Goal: Task Accomplishment & Management: Use online tool/utility

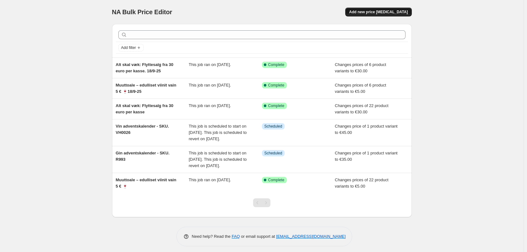
click at [383, 13] on span "Add new price [MEDICAL_DATA]" at bounding box center [378, 11] width 59 height 5
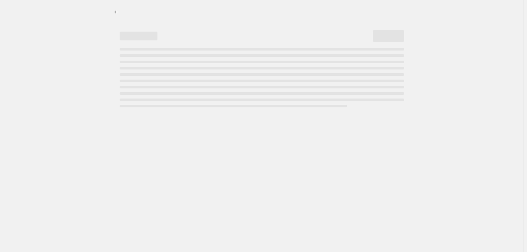
select select "percentage"
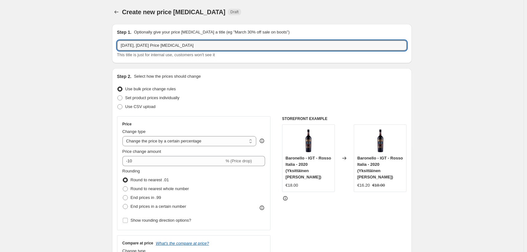
drag, startPoint x: 201, startPoint y: 44, endPoint x: 107, endPoint y: 36, distance: 94.6
paste input "Muuttoale – edulliset viinit vain 5 € 🍷"
type input "Muuttoale – edulliset viinit vain 5 € 🍷19/9-25"
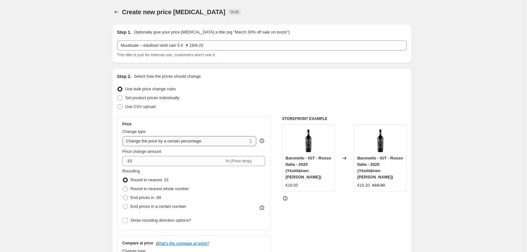
click at [178, 142] on select "Change the price to a certain amount Change the price by a certain amount Chang…" at bounding box center [189, 141] width 134 height 10
select select "to"
click at [124, 136] on select "Change the price to a certain amount Change the price by a certain amount Chang…" at bounding box center [189, 141] width 134 height 10
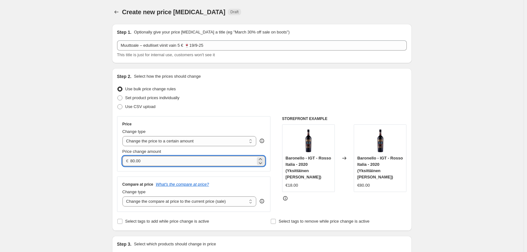
click at [149, 160] on input "80.00" at bounding box center [192, 161] width 125 height 10
type input "8"
type input "5.00"
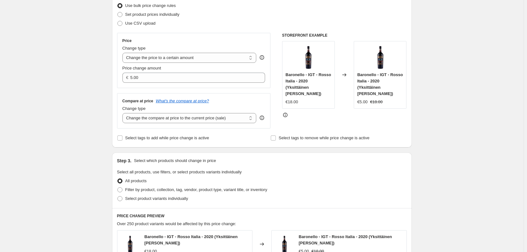
scroll to position [95, 0]
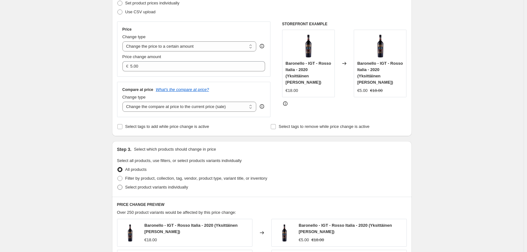
click at [126, 187] on label "Select product variants individually" at bounding box center [152, 187] width 71 height 9
click at [118, 185] on input "Select product variants individually" at bounding box center [117, 184] width 0 height 0
radio input "true"
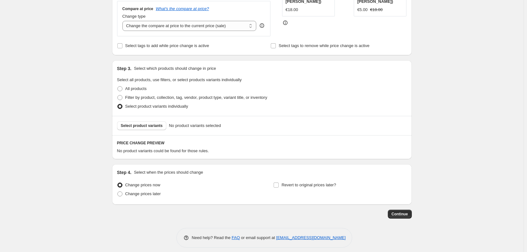
scroll to position [181, 0]
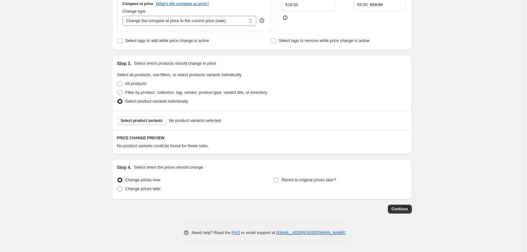
click at [148, 120] on span "Select product variants" at bounding box center [142, 120] width 42 height 5
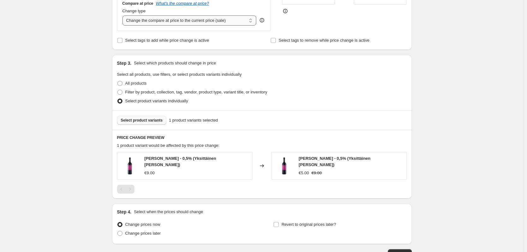
click at [194, 18] on select "Change the compare at price to the current price (sale) Change the compare at p…" at bounding box center [189, 20] width 134 height 10
click at [154, 122] on span "Select product variants" at bounding box center [142, 120] width 42 height 5
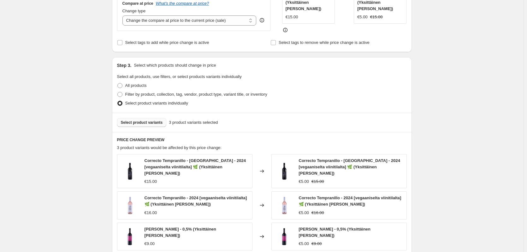
click at [140, 118] on button "Select product variants" at bounding box center [142, 122] width 50 height 9
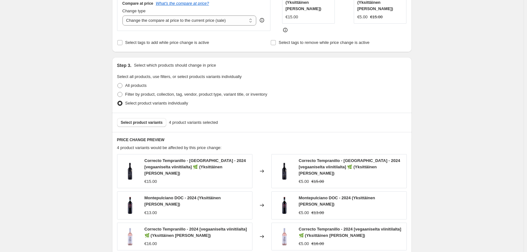
scroll to position [307, 0]
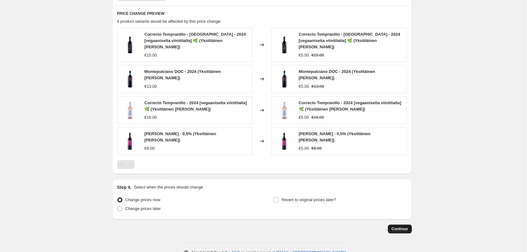
click at [403, 226] on span "Continue" at bounding box center [399, 228] width 16 height 5
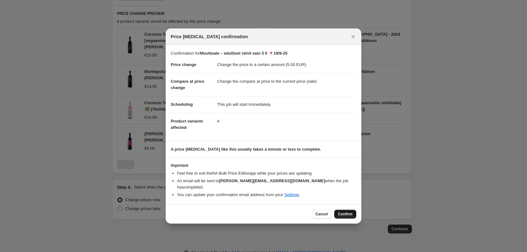
click at [346, 211] on span "Confirm" at bounding box center [345, 213] width 15 height 5
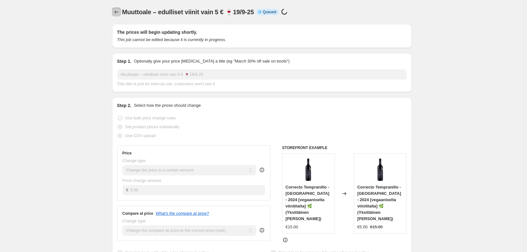
click at [114, 8] on button "Price change jobs" at bounding box center [116, 12] width 9 height 9
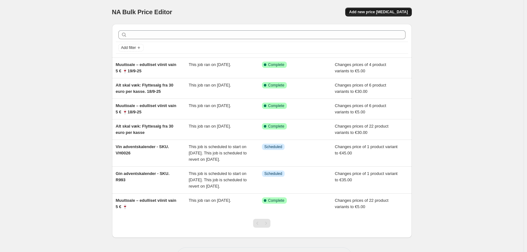
click at [396, 14] on span "Add new price [MEDICAL_DATA]" at bounding box center [378, 11] width 59 height 5
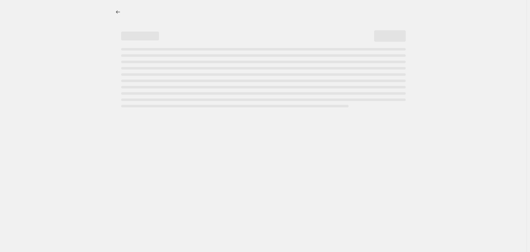
select select "percentage"
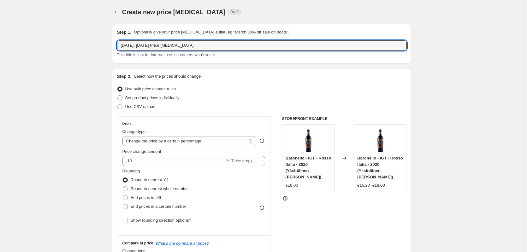
drag, startPoint x: 210, startPoint y: 49, endPoint x: 113, endPoint y: 41, distance: 96.8
click at [113, 41] on div "Step 1. Optionally give your price [MEDICAL_DATA] a title (eg "March 30% off sa…" at bounding box center [262, 43] width 300 height 39
paste input "Alt skal væk: Flyttesalg fra 30 euro per kasse."
type input "Alt skal væk: Flyttesalg fra 30 euro per kasse. 19/9-25"
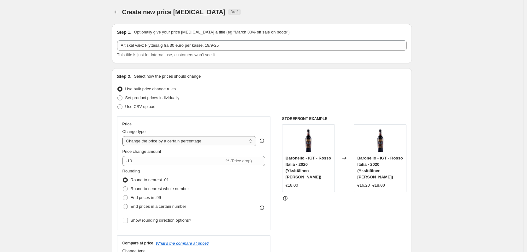
click at [146, 143] on select "Change the price to a certain amount Change the price by a certain amount Chang…" at bounding box center [189, 141] width 134 height 10
select select "to"
click at [124, 136] on select "Change the price to a certain amount Change the price by a certain amount Chang…" at bounding box center [189, 141] width 134 height 10
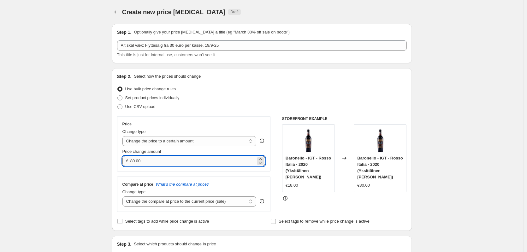
drag, startPoint x: 150, startPoint y: 161, endPoint x: 133, endPoint y: 165, distance: 17.6
click at [133, 165] on input "80.00" at bounding box center [192, 161] width 125 height 10
type input "30.00"
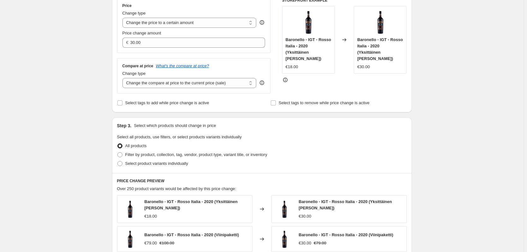
scroll to position [158, 0]
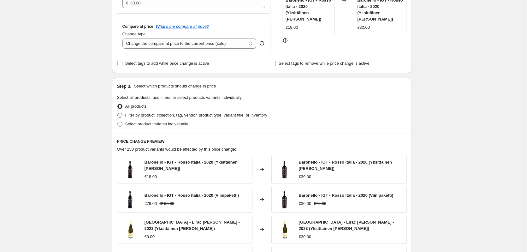
click at [143, 119] on label "Filter by product, collection, tag, vendor, product type, variant title, or inv…" at bounding box center [192, 115] width 150 height 9
click at [118, 113] on input "Filter by product, collection, tag, vendor, product type, variant title, or inv…" at bounding box center [117, 113] width 0 height 0
radio input "true"
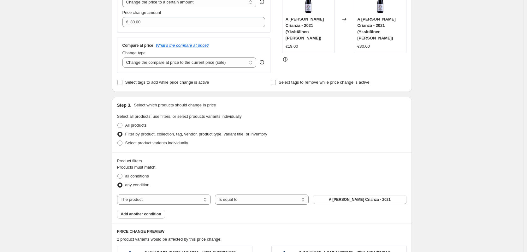
scroll to position [126, 0]
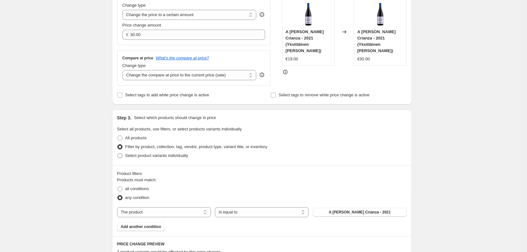
click at [125, 153] on label "Select product variants individually" at bounding box center [152, 155] width 71 height 9
click at [118, 153] on input "Select product variants individually" at bounding box center [117, 153] width 0 height 0
radio input "true"
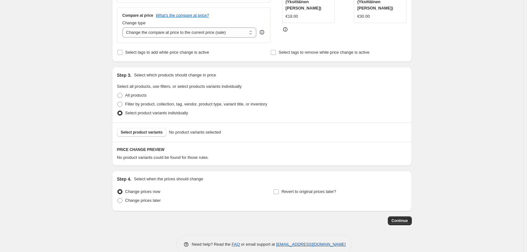
scroll to position [181, 0]
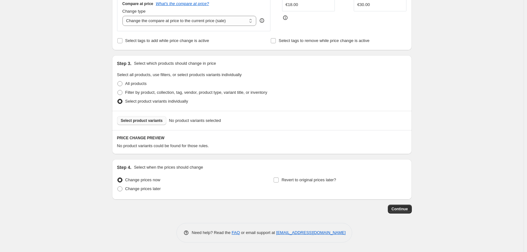
click at [138, 123] on button "Select product variants" at bounding box center [142, 120] width 50 height 9
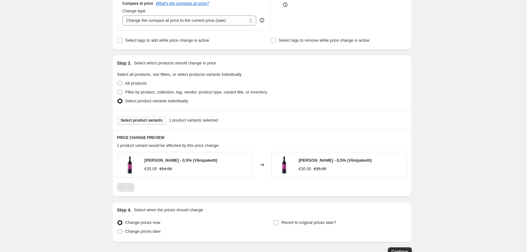
click at [149, 120] on span "Select product variants" at bounding box center [142, 120] width 42 height 5
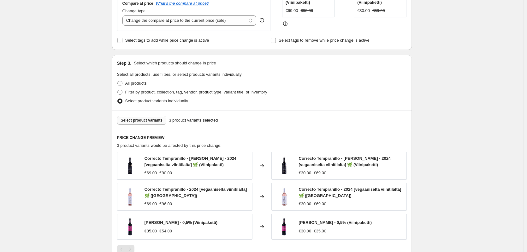
click at [139, 120] on span "Select product variants" at bounding box center [142, 120] width 42 height 5
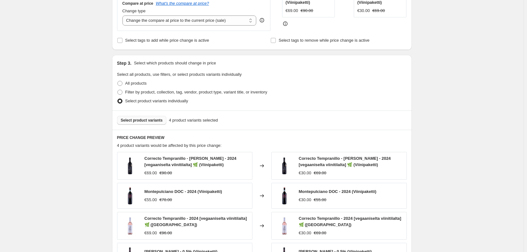
scroll to position [314, 0]
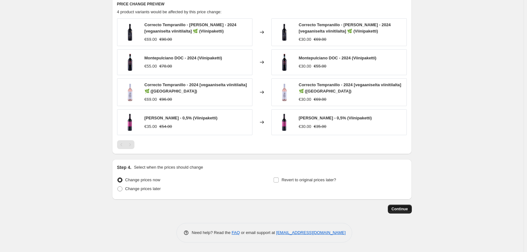
click at [406, 207] on span "Continue" at bounding box center [399, 208] width 16 height 5
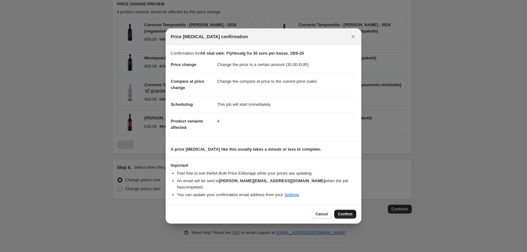
click at [344, 213] on span "Confirm" at bounding box center [345, 213] width 15 height 5
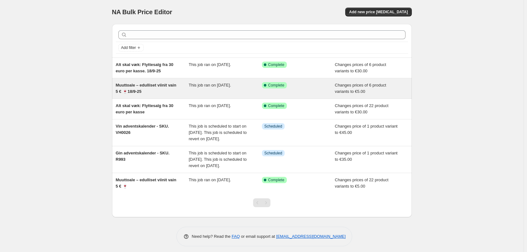
click at [153, 96] on div "Muuttoale – edulliset viinit vain 5 € 🍷18/9-25 This job ran on [DATE]. Success …" at bounding box center [262, 88] width 300 height 20
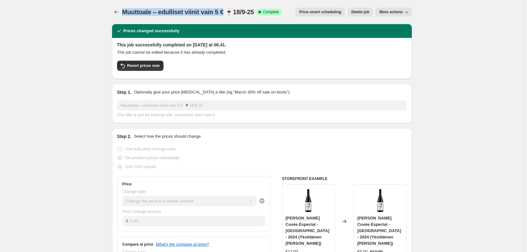
drag, startPoint x: 225, startPoint y: 11, endPoint x: 124, endPoint y: 15, distance: 100.7
click at [124, 15] on span "Muuttoale – edulliset viinit vain 5 € 🍷18/9-25" at bounding box center [188, 12] width 132 height 7
drag, startPoint x: 231, startPoint y: 10, endPoint x: 123, endPoint y: 11, distance: 108.2
click at [123, 11] on div "Muuttoale – edulliset viinit vain 5 € 🍷18/9-25 Success Complete Complete Price …" at bounding box center [262, 12] width 300 height 9
copy span "Muuttoale – edulliset viinit vain 5 € 🍷1"
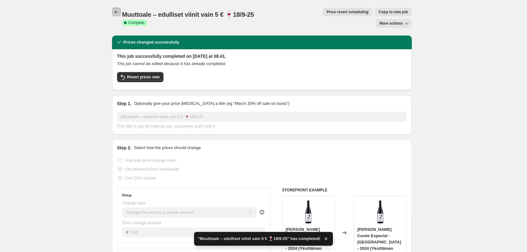
click at [118, 10] on icon "Price change jobs" at bounding box center [116, 12] width 6 height 6
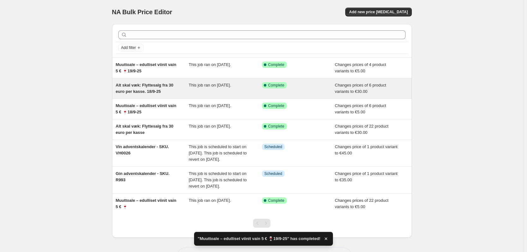
click at [160, 90] on span "Alt skal væk: Flyttesalg fra 30 euro per kasse. 18/9-25" at bounding box center [145, 88] width 58 height 11
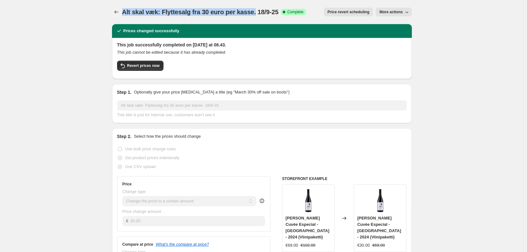
drag, startPoint x: 254, startPoint y: 13, endPoint x: 125, endPoint y: 15, distance: 129.0
click at [125, 15] on span "Alt skal væk: Flyttesalg fra 30 euro per kasse. 18/9-25" at bounding box center [200, 12] width 156 height 7
copy span "Alt skal væk: Flyttesalg fra 30 euro per kasse."
